Goal: Navigation & Orientation: Find specific page/section

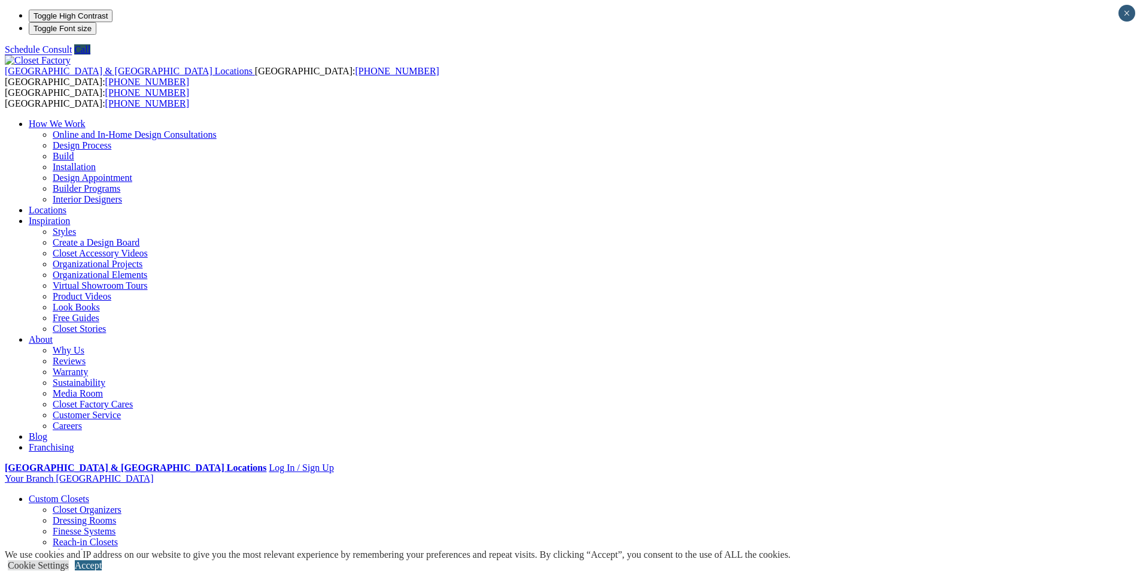
click at [102, 560] on link "Accept" at bounding box center [88, 565] width 27 height 10
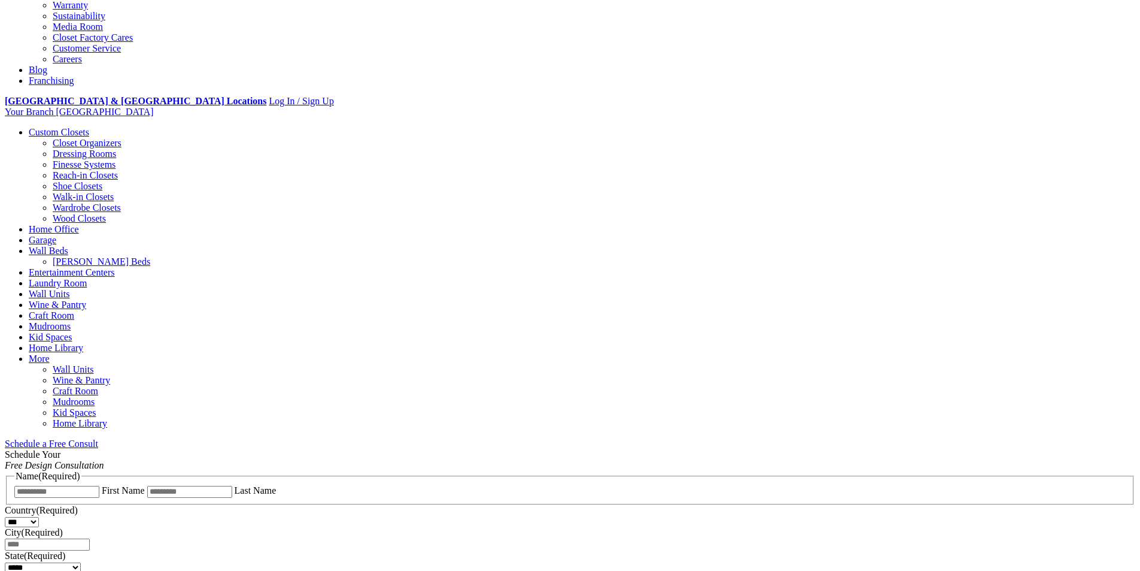
scroll to position [424, 0]
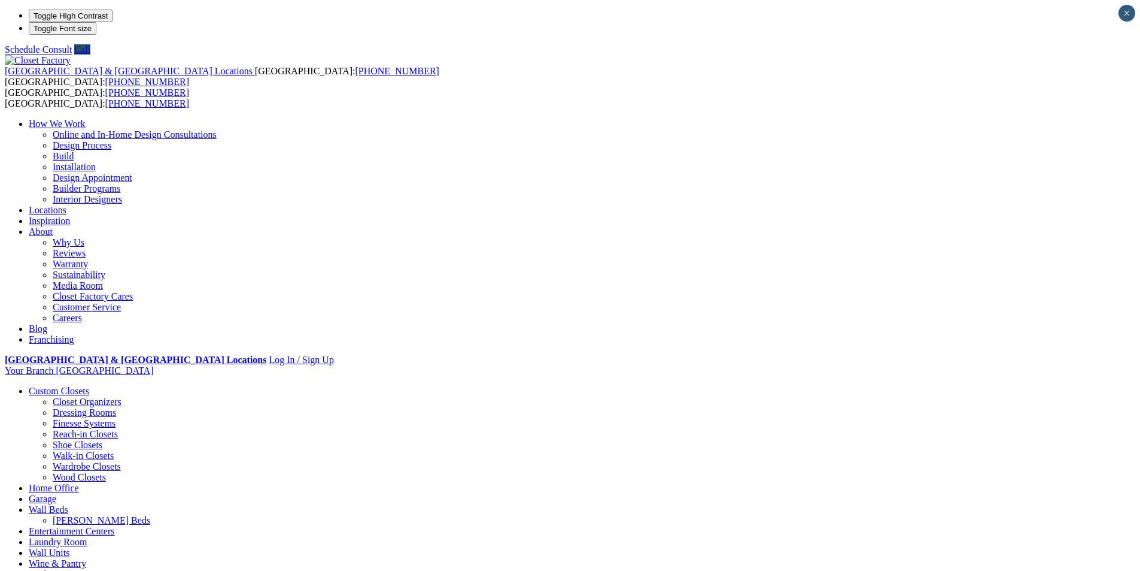
click at [74, 334] on link "Franchising" at bounding box center [51, 339] width 45 height 10
